Goal: Information Seeking & Learning: Learn about a topic

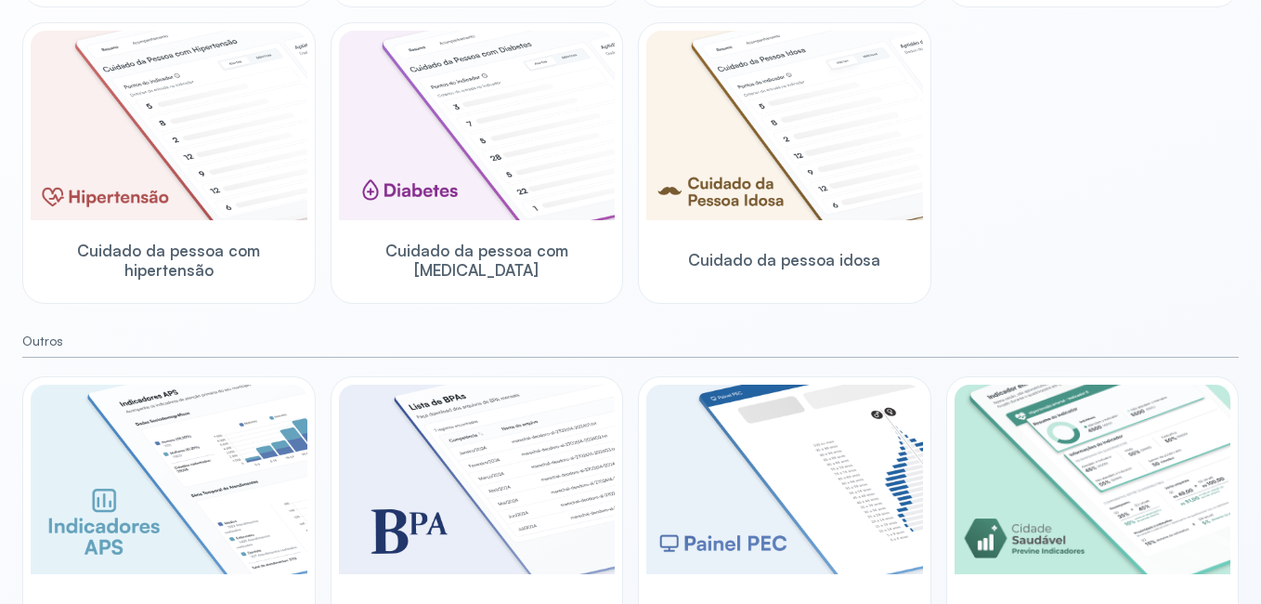
scroll to position [594, 0]
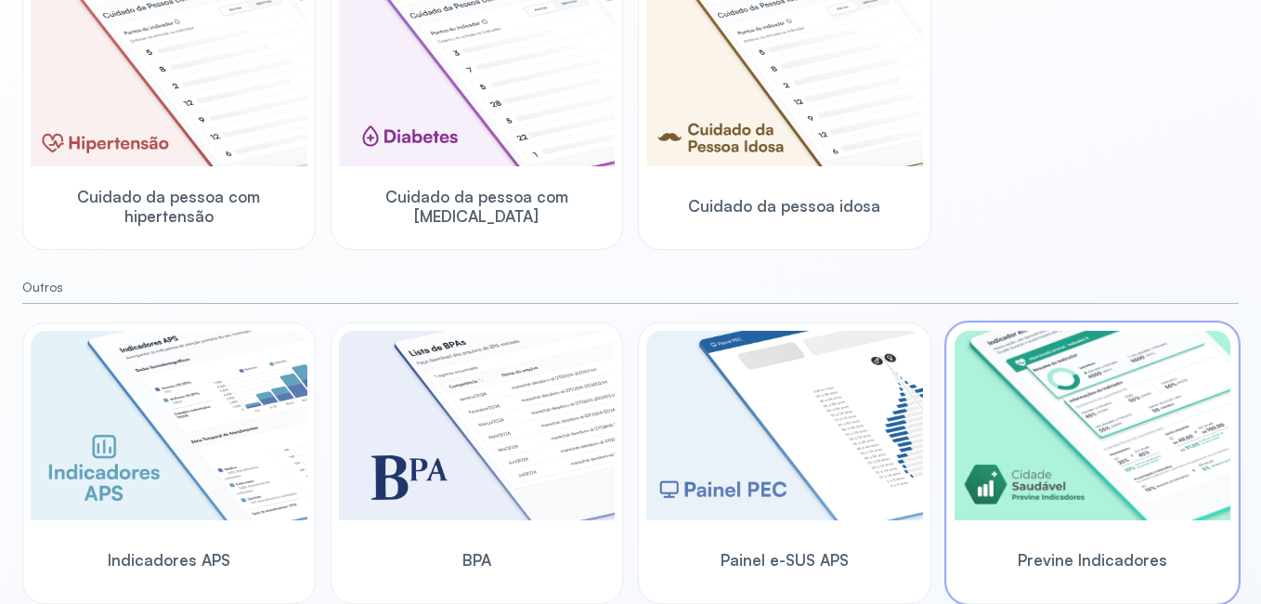
click at [1102, 404] on img at bounding box center [1093, 425] width 277 height 189
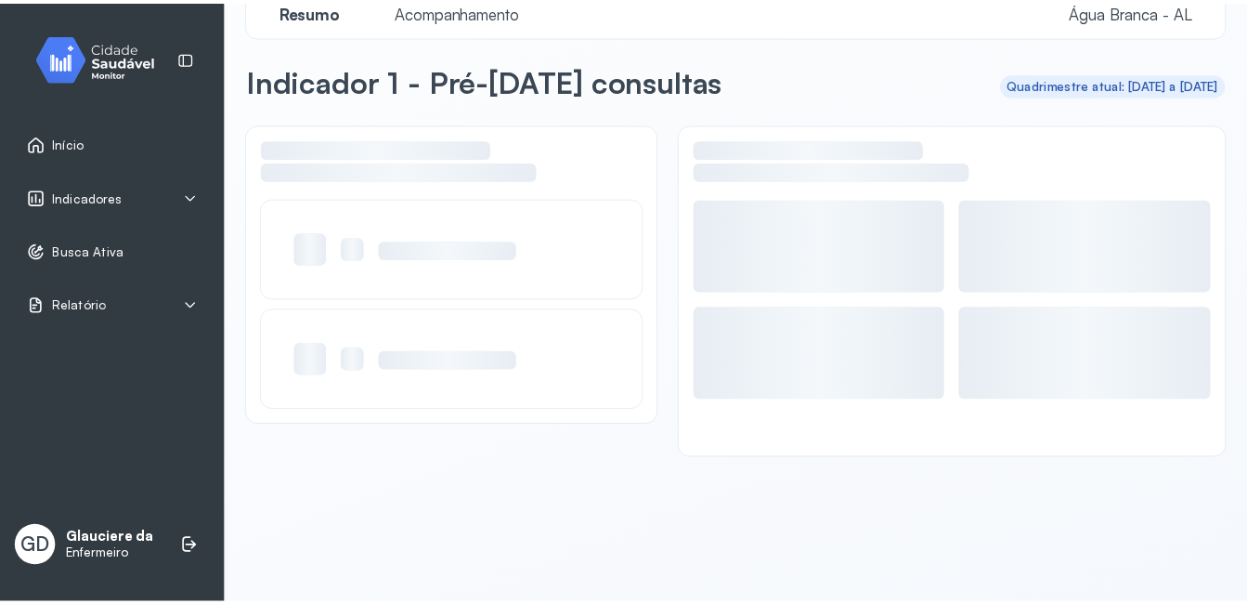
scroll to position [36, 0]
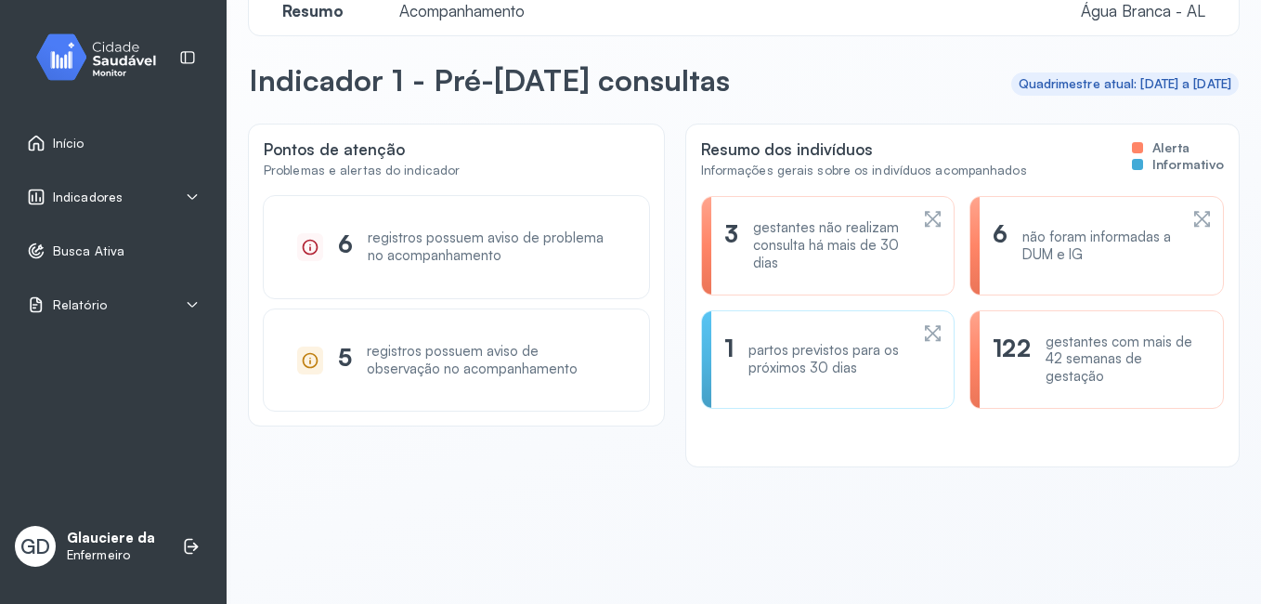
click at [72, 196] on span "Indicadores" at bounding box center [88, 197] width 70 height 16
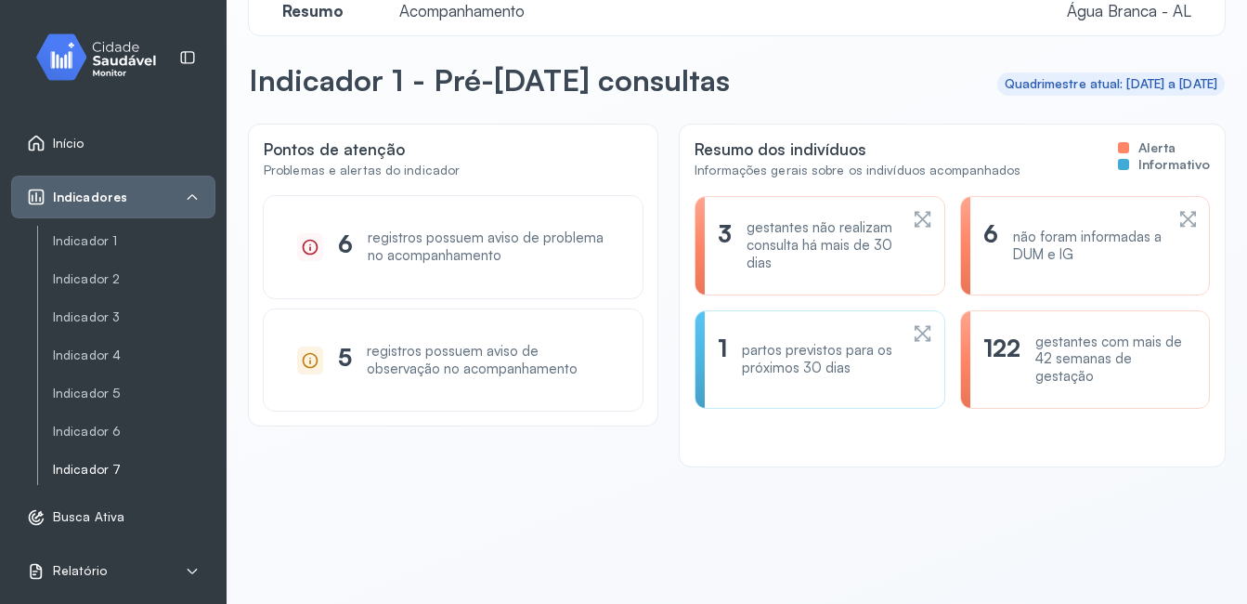
click at [87, 459] on link "Indicador 7" at bounding box center [134, 469] width 163 height 23
click at [77, 473] on link "Indicador 7" at bounding box center [134, 470] width 163 height 16
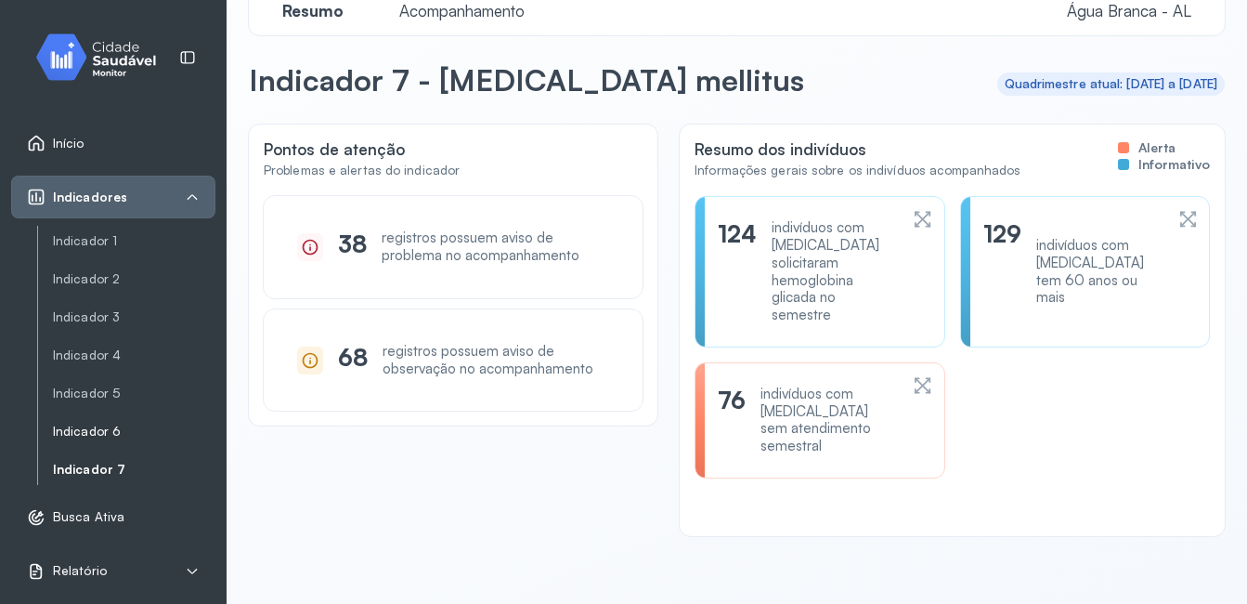
click at [93, 437] on link "Indicador 6" at bounding box center [134, 431] width 163 height 16
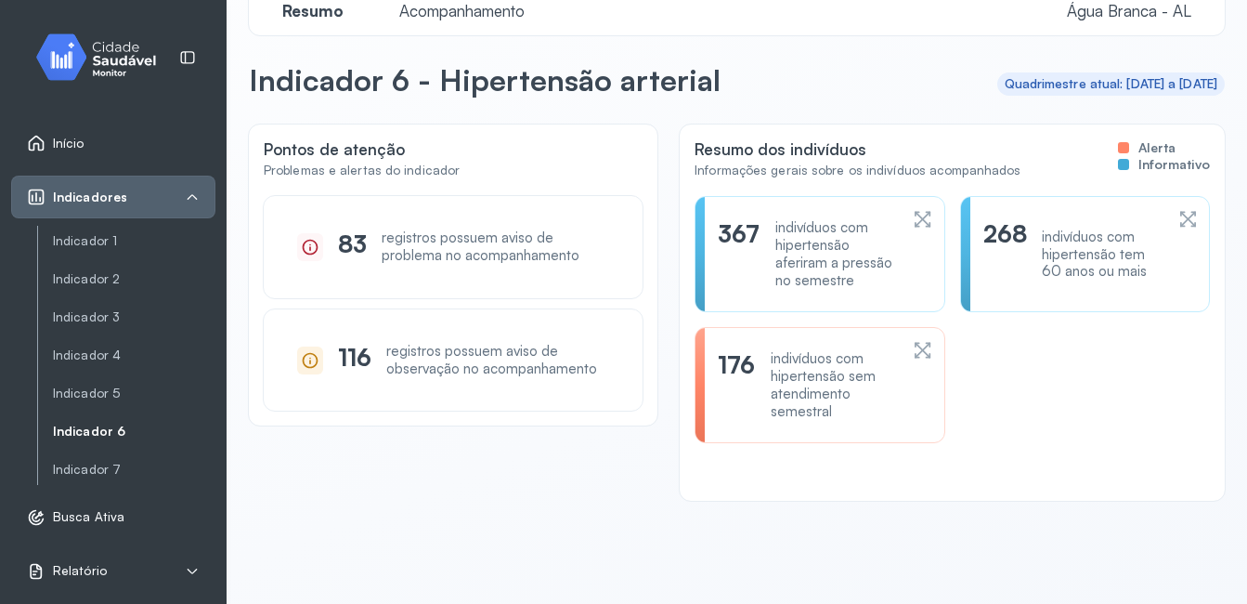
click at [631, 477] on div "Pontos de atenção Problemas e alertas do indicador 83 registros possuem aviso d…" at bounding box center [737, 312] width 976 height 376
click at [793, 363] on div "indivíduos com hipertensão sem atendimento semestral" at bounding box center [835, 385] width 128 height 70
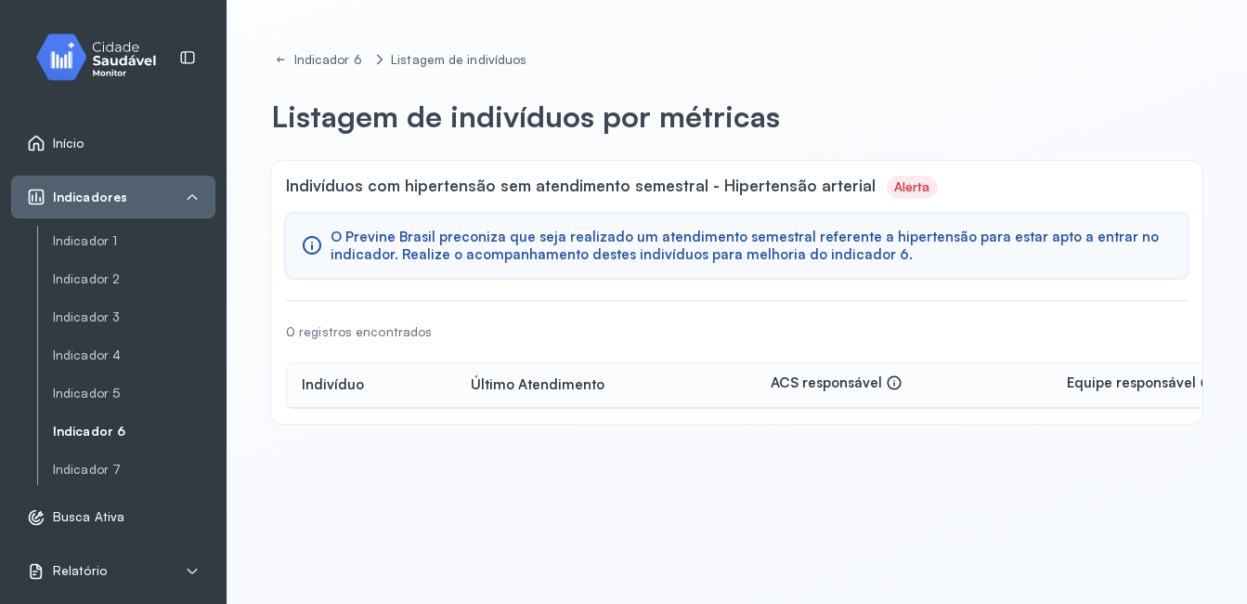
scroll to position [59, 0]
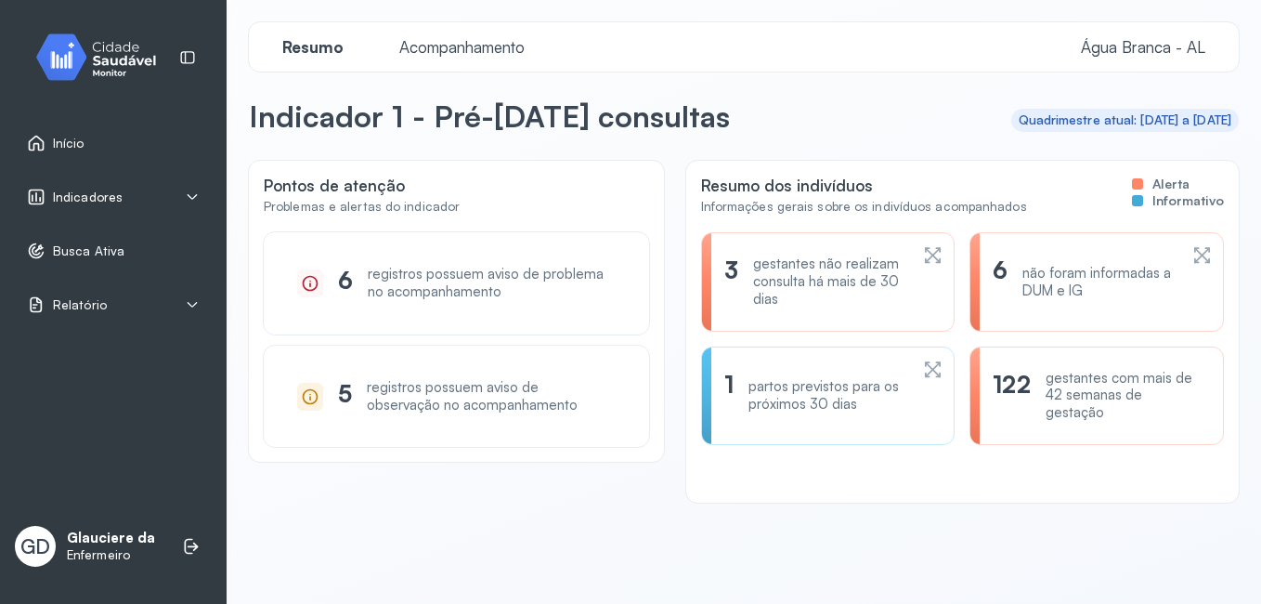
click at [122, 201] on div "Indicadores" at bounding box center [113, 197] width 173 height 19
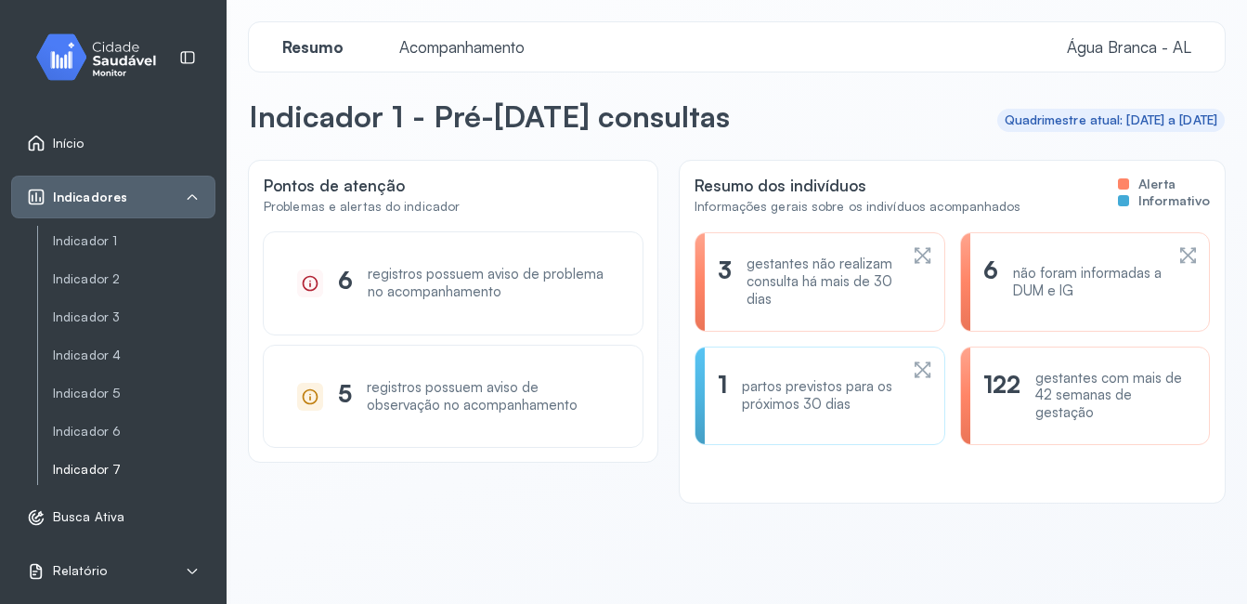
click at [100, 471] on link "Indicador 7" at bounding box center [134, 470] width 163 height 16
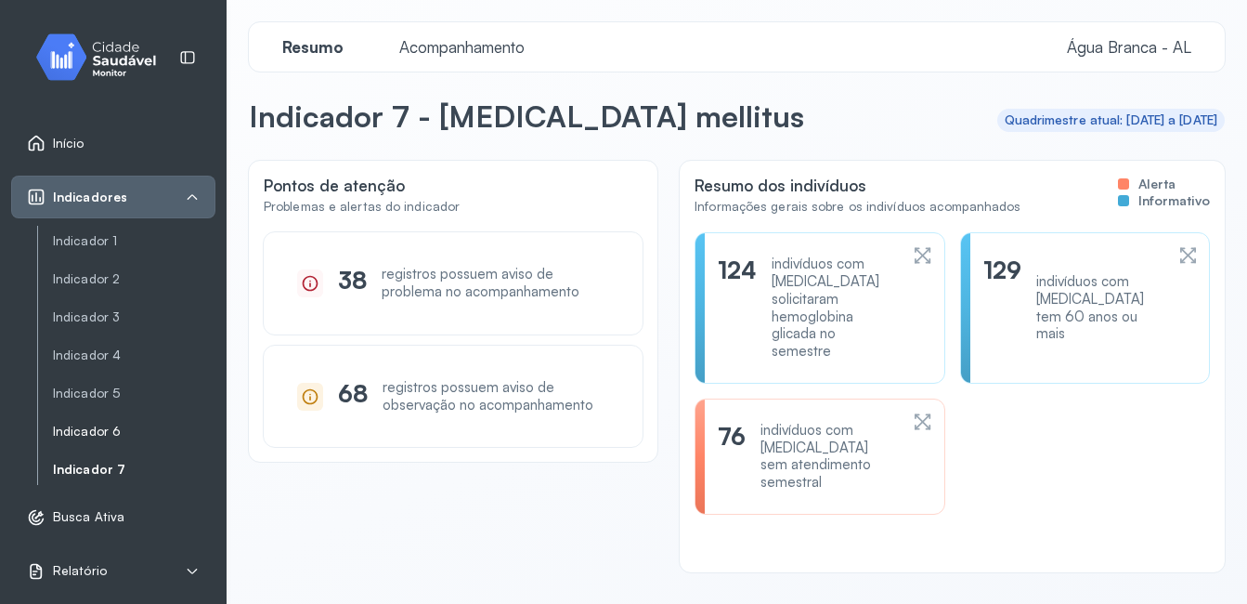
click at [91, 432] on link "Indicador 6" at bounding box center [134, 431] width 163 height 16
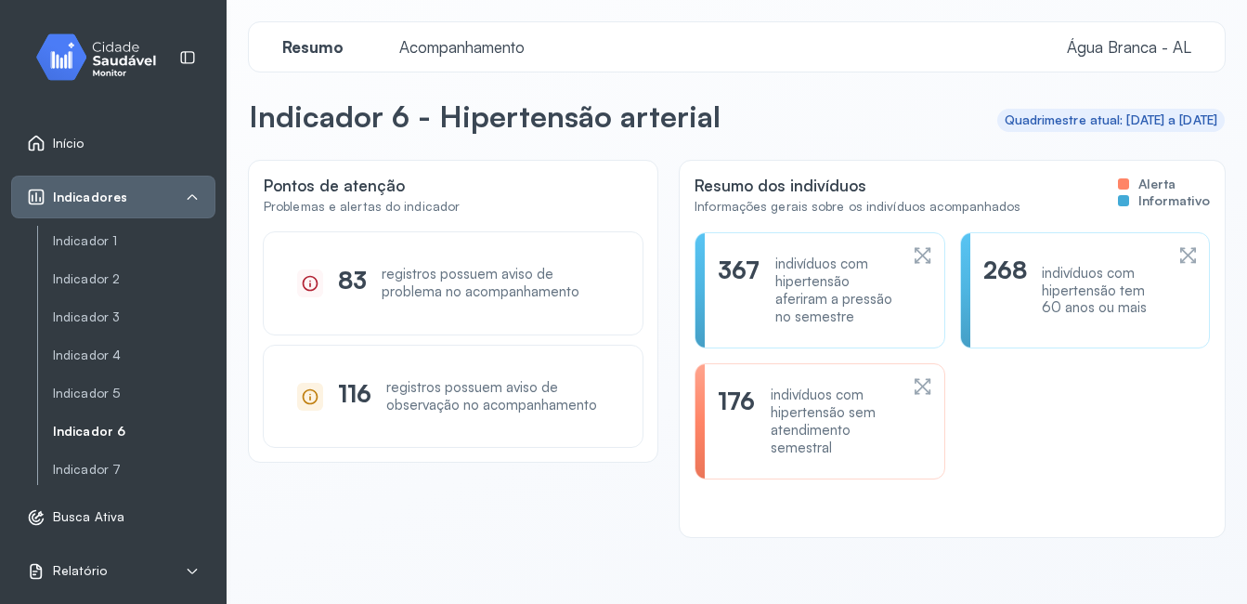
click at [814, 429] on div "indivíduos com hipertensão sem atendimento semestral" at bounding box center [835, 421] width 128 height 70
